Goal: Navigation & Orientation: Go to known website

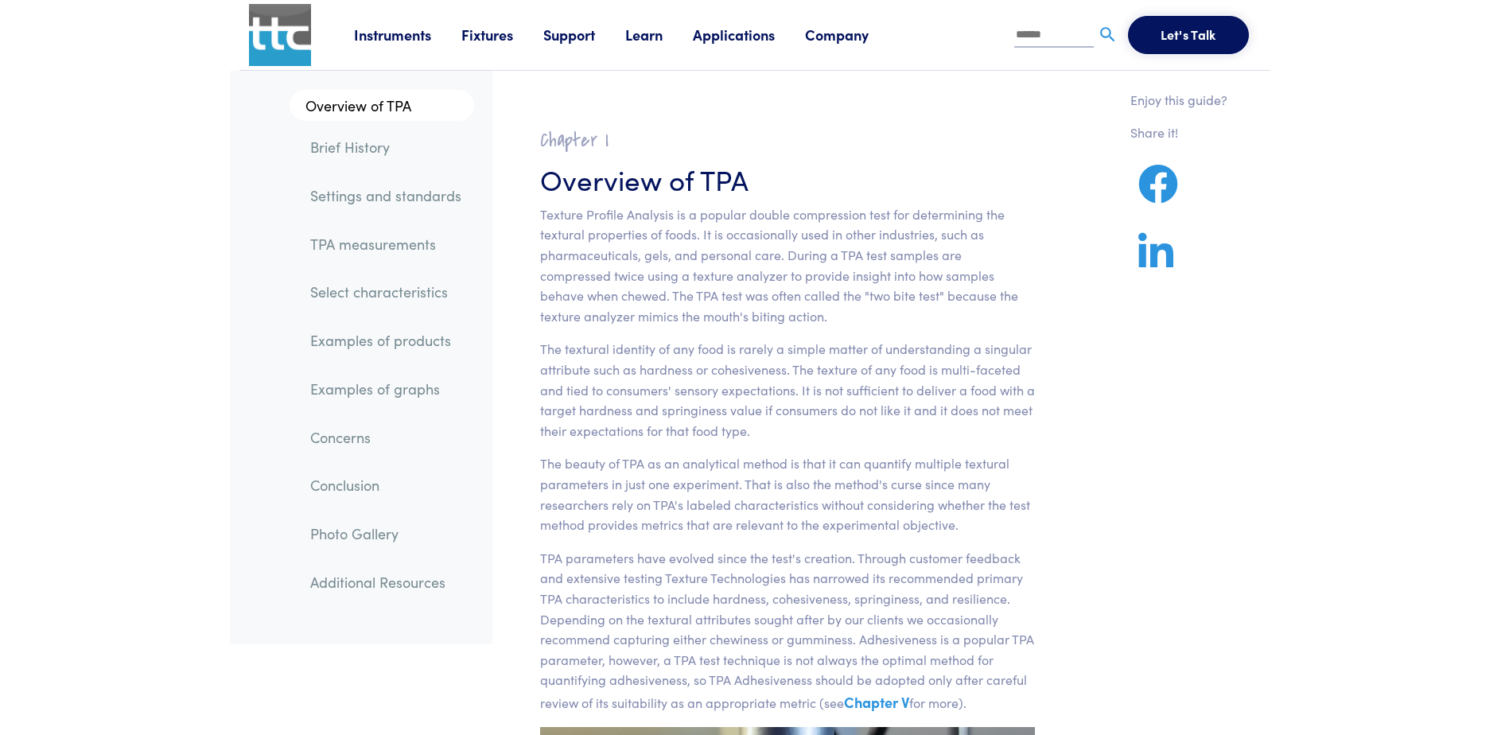
click at [288, 45] on img at bounding box center [280, 35] width 62 height 62
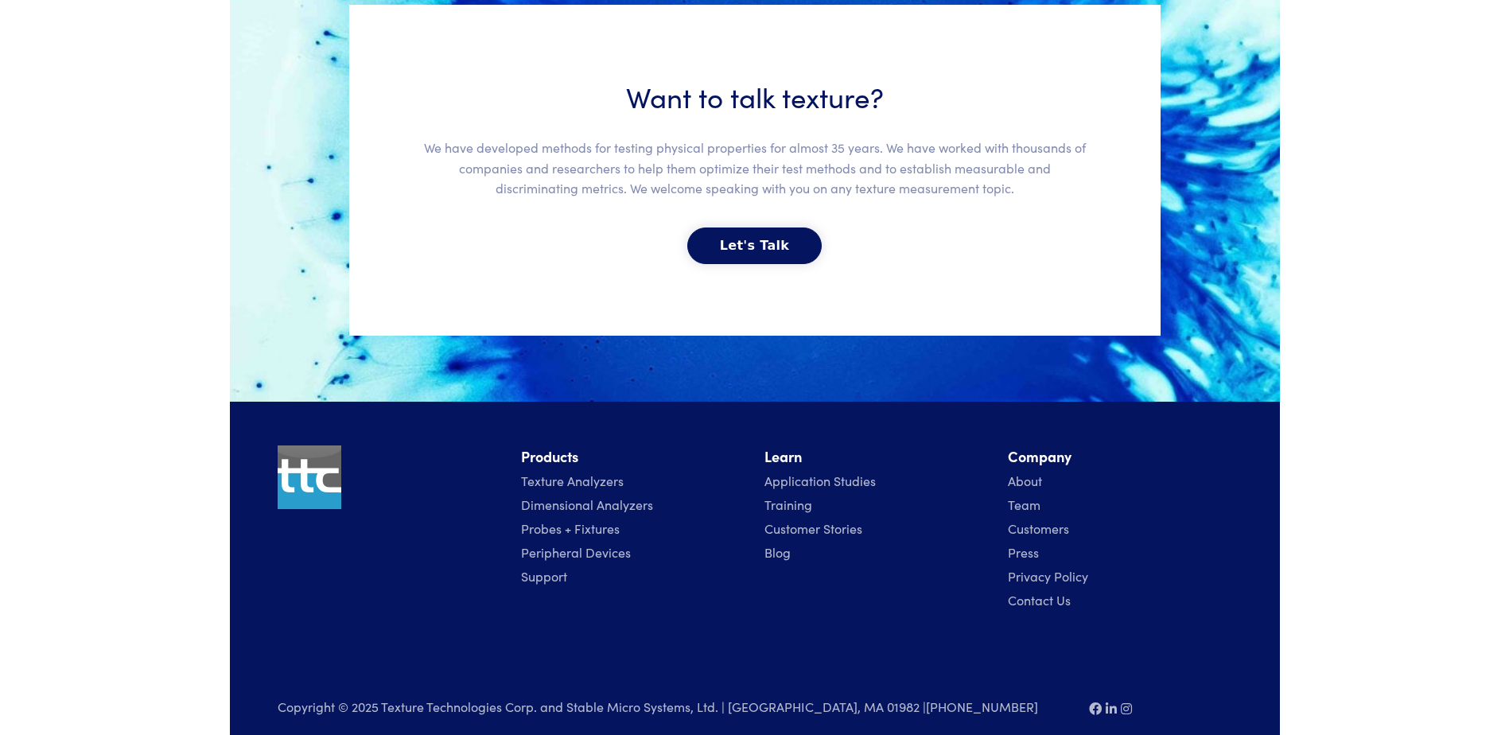
scroll to position [3512, 0]
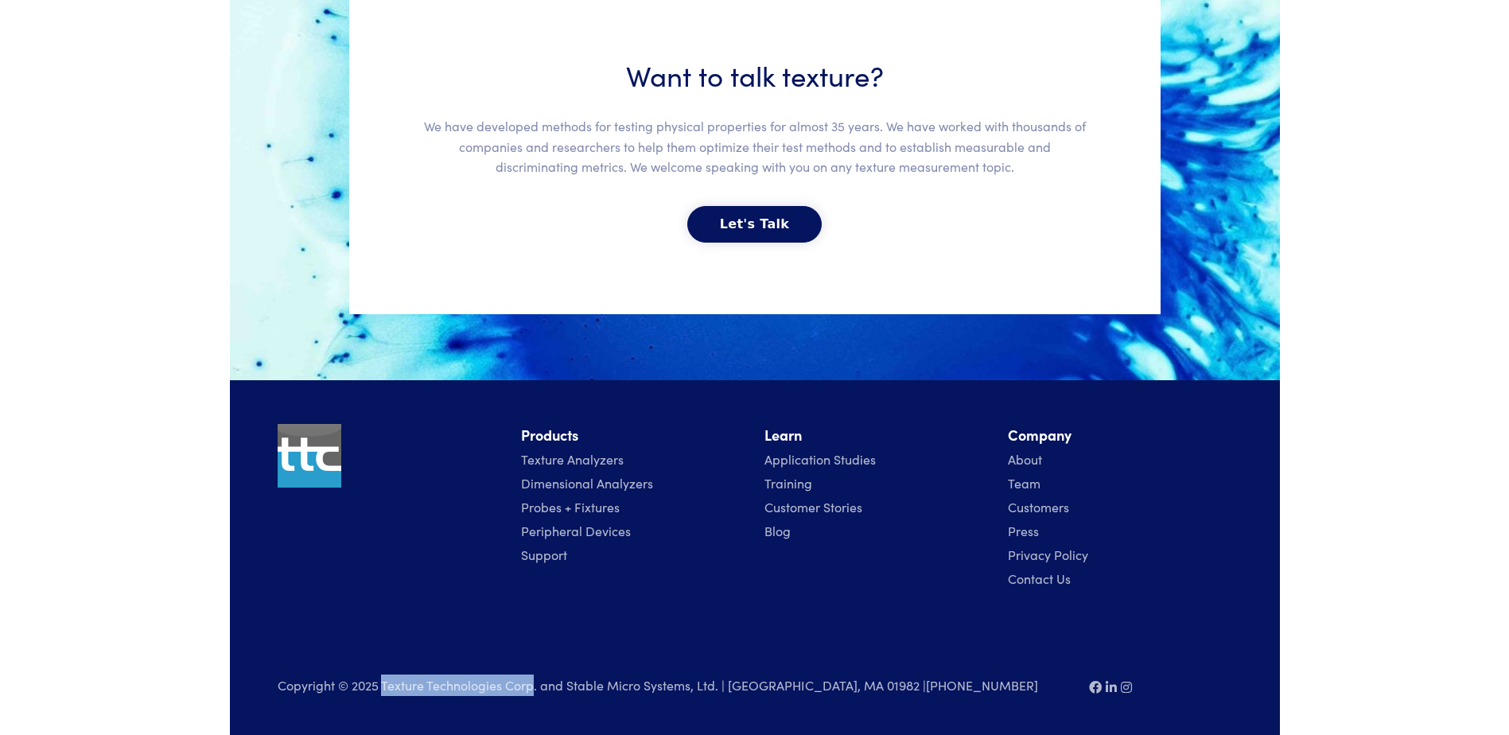
drag, startPoint x: 383, startPoint y: 684, endPoint x: 532, endPoint y: 689, distance: 148.8
click at [532, 689] on p "Copyright © 2025 Texture Technologies Corp. and Stable Micro Systems, Ltd. | [G…" at bounding box center [674, 684] width 792 height 21
copy p "Texture Technologies Corp"
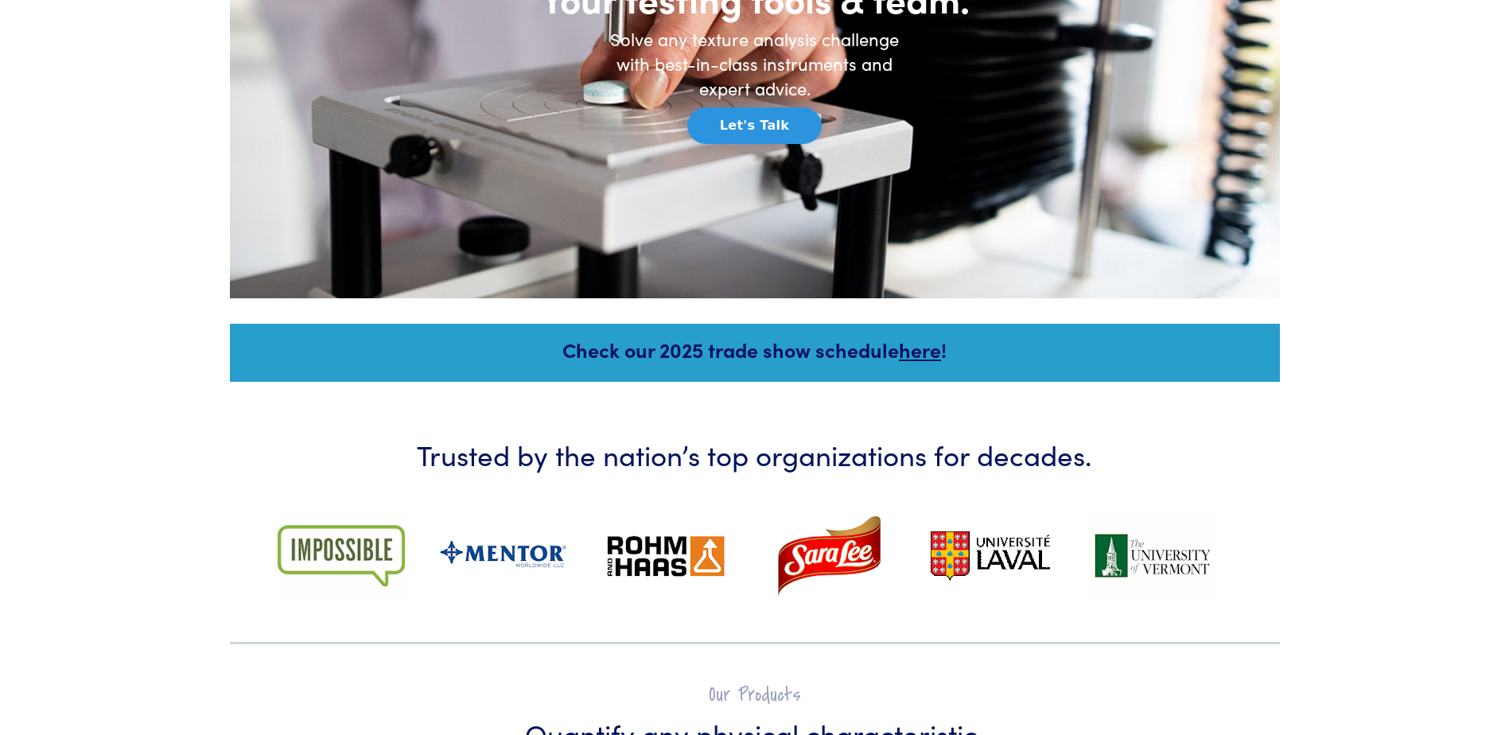
scroll to position [92, 0]
